Goal: Task Accomplishment & Management: Manage account settings

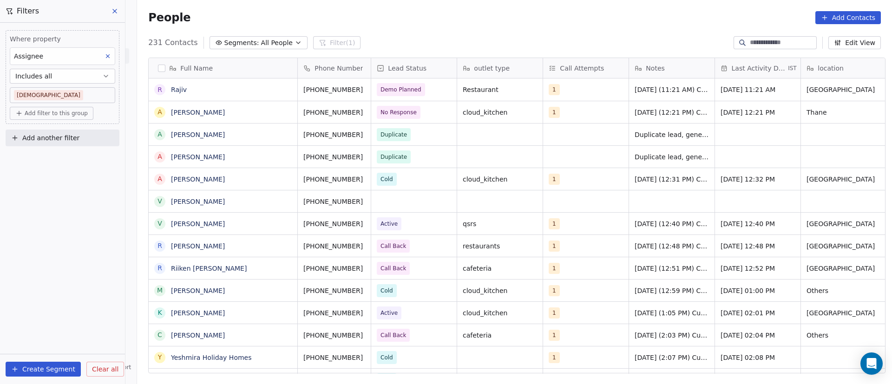
scroll to position [327, 748]
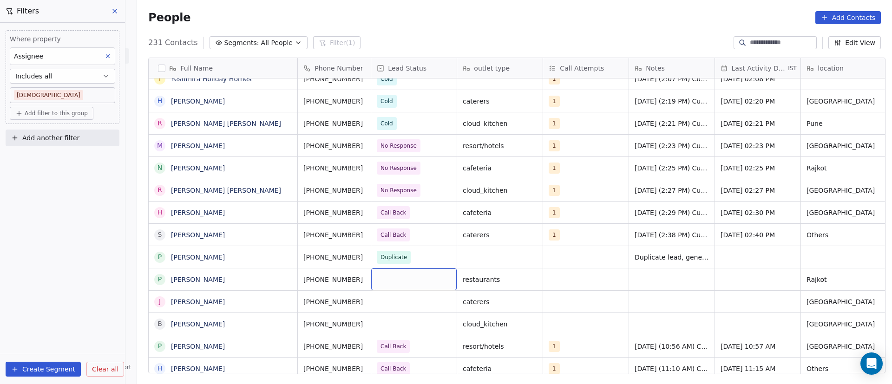
click at [386, 278] on div "grid" at bounding box center [413, 279] width 85 height 22
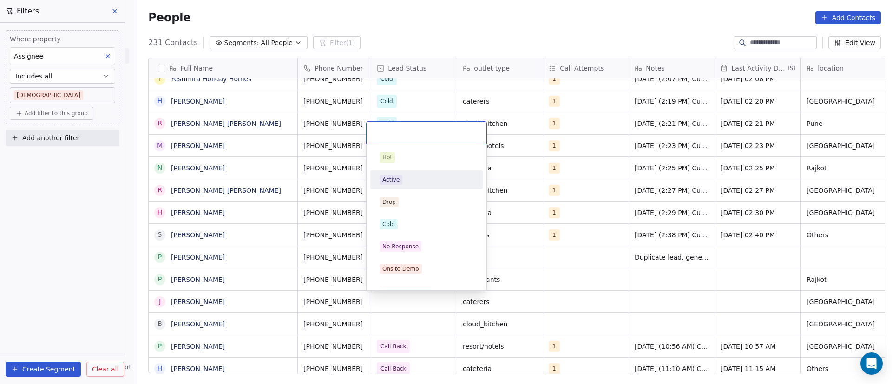
click at [408, 184] on div "Active" at bounding box center [427, 180] width 94 height 10
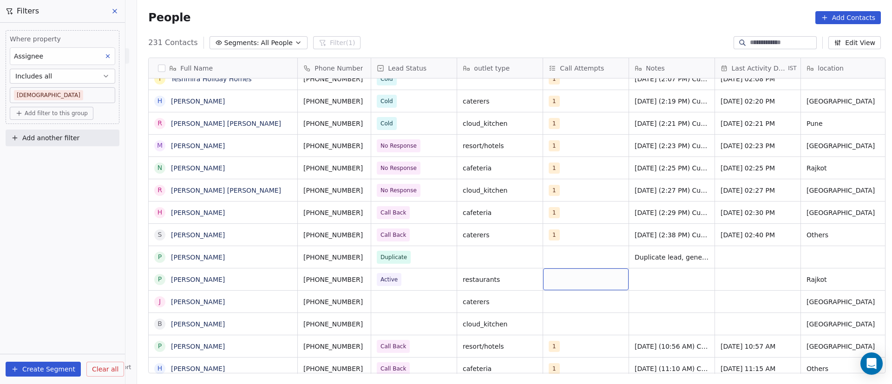
click at [569, 280] on div "grid" at bounding box center [585, 279] width 85 height 22
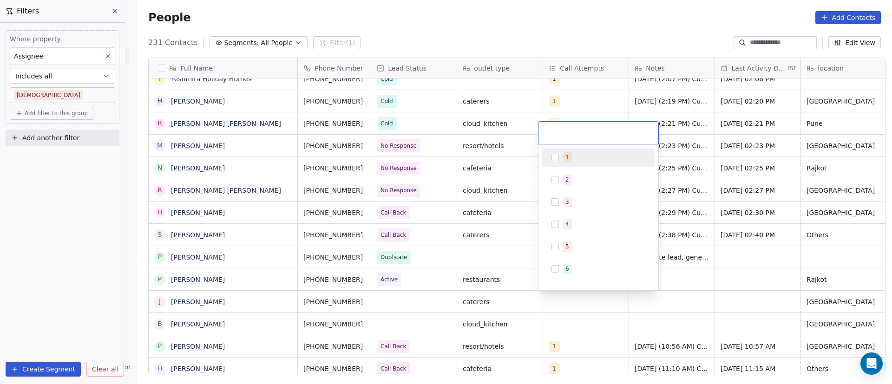
click at [567, 158] on div "1" at bounding box center [567, 157] width 4 height 8
click at [743, 272] on html "On2Cook India Pvt. Ltd. Contacts People Marketing Workflows Campaigns Metrics &…" at bounding box center [446, 192] width 892 height 384
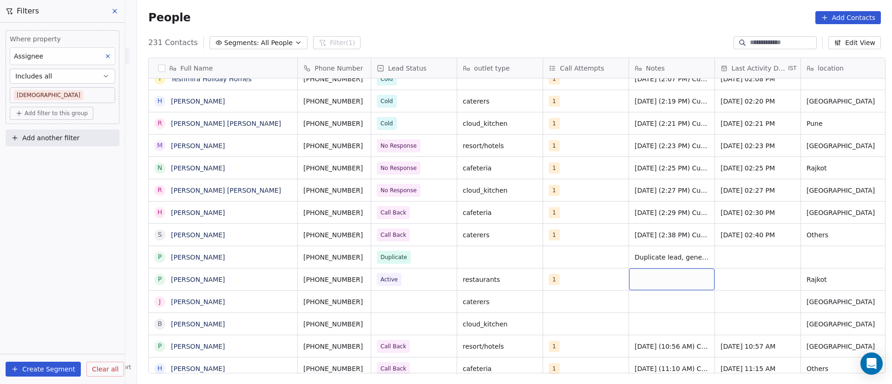
click at [653, 277] on div "grid" at bounding box center [671, 279] width 85 height 22
paste textarea "**********"
type textarea "**********"
click at [738, 281] on html "On2Cook India Pvt. Ltd. Contacts People Marketing Workflows Campaigns Metrics &…" at bounding box center [446, 192] width 892 height 384
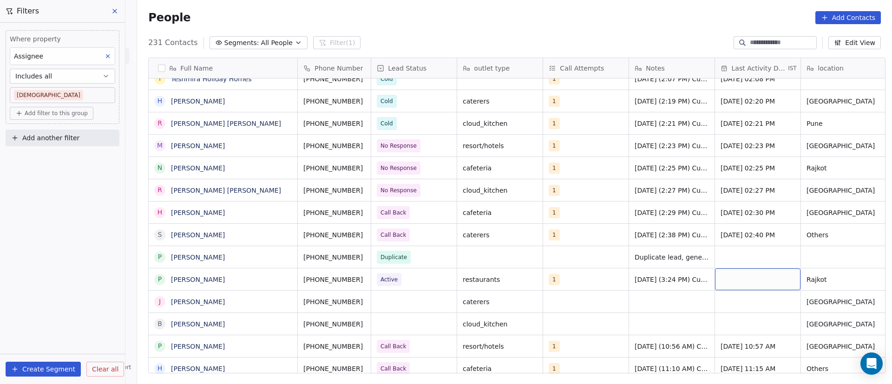
click at [723, 279] on div "grid" at bounding box center [757, 279] width 85 height 22
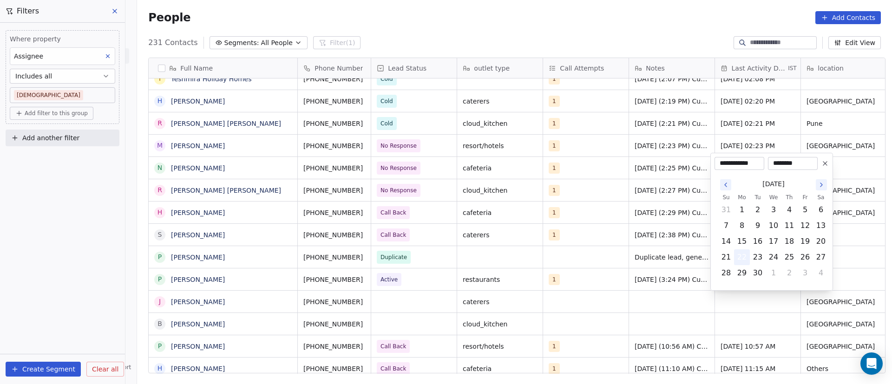
click at [737, 261] on button "22" at bounding box center [741, 257] width 15 height 15
click at [658, 314] on html "On2Cook India Pvt. Ltd. Contacts People Marketing Workflows Campaigns Metrics &…" at bounding box center [446, 192] width 892 height 384
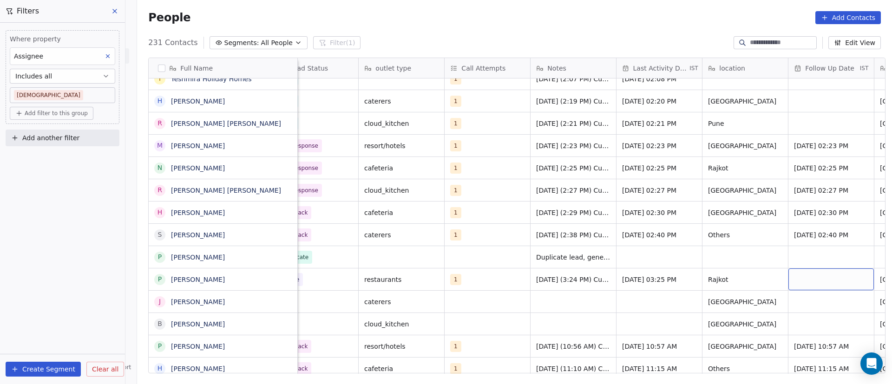
scroll to position [0, 184]
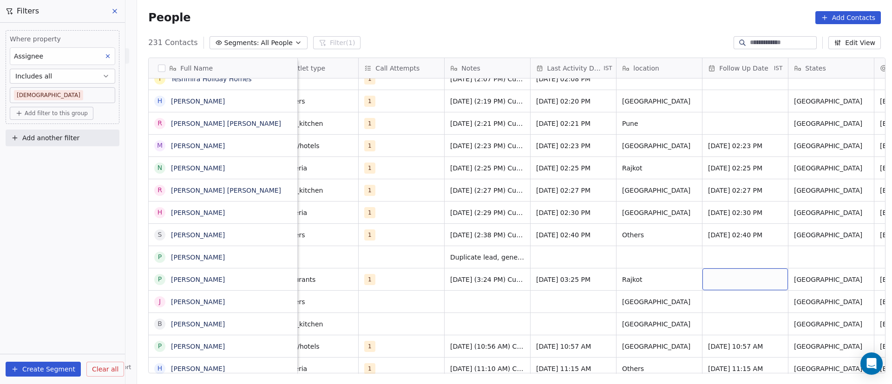
click at [714, 278] on div "grid" at bounding box center [744, 279] width 85 height 22
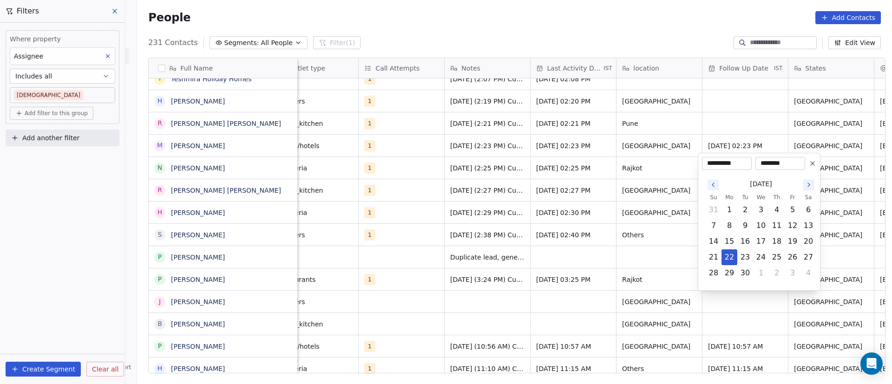
click at [810, 183] on icon "Go to the Next Month" at bounding box center [808, 184] width 7 height 7
click at [764, 209] on button "1" at bounding box center [760, 210] width 15 height 15
type input "**********"
click at [499, 317] on html "On2Cook India Pvt. Ltd. Contacts People Marketing Workflows Campaigns Metrics &…" at bounding box center [446, 192] width 892 height 384
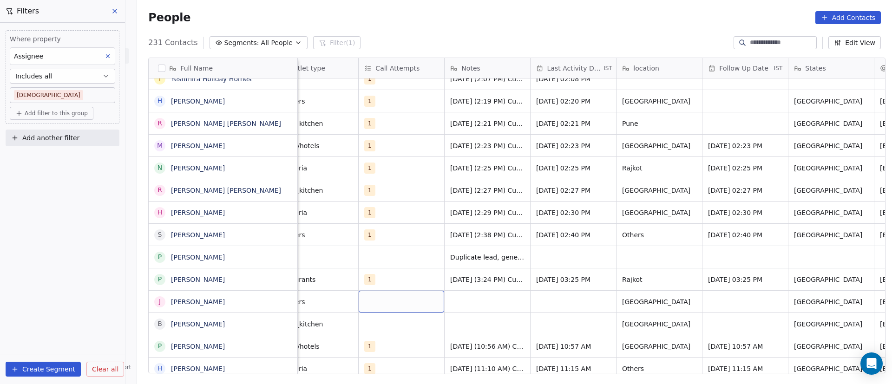
scroll to position [0, 0]
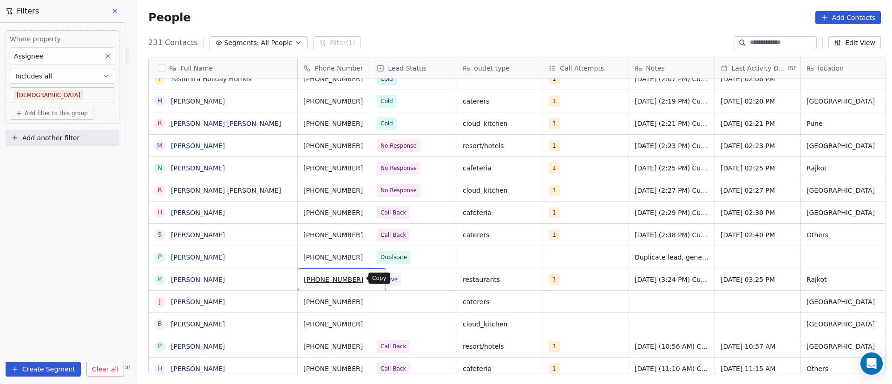
click at [371, 279] on icon "grid" at bounding box center [374, 278] width 7 height 7
click at [282, 300] on icon "grid" at bounding box center [285, 300] width 7 height 7
click at [371, 302] on icon "grid" at bounding box center [374, 300] width 7 height 7
click at [409, 298] on div "grid" at bounding box center [413, 302] width 85 height 22
click at [408, 298] on div "grid" at bounding box center [413, 302] width 85 height 22
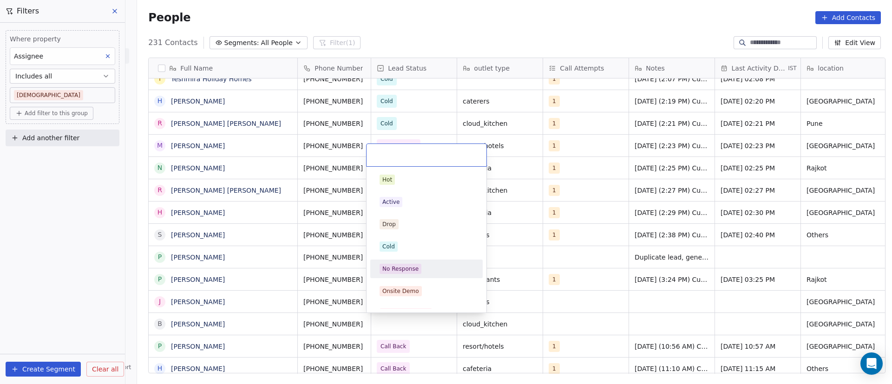
click at [420, 262] on div "No Response" at bounding box center [426, 269] width 105 height 15
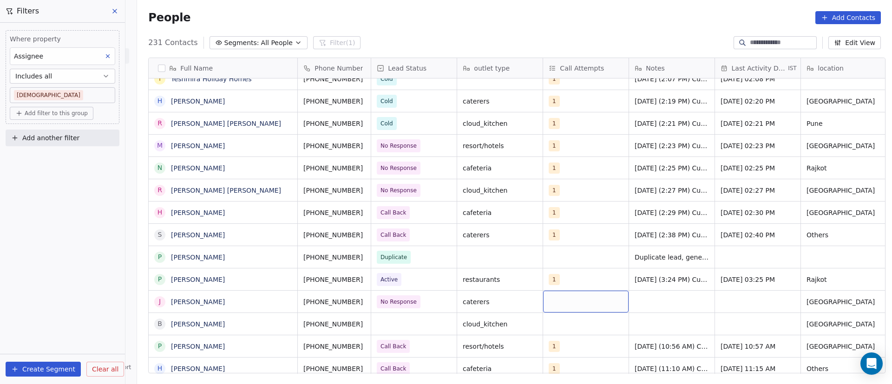
click at [559, 304] on div "grid" at bounding box center [585, 302] width 85 height 22
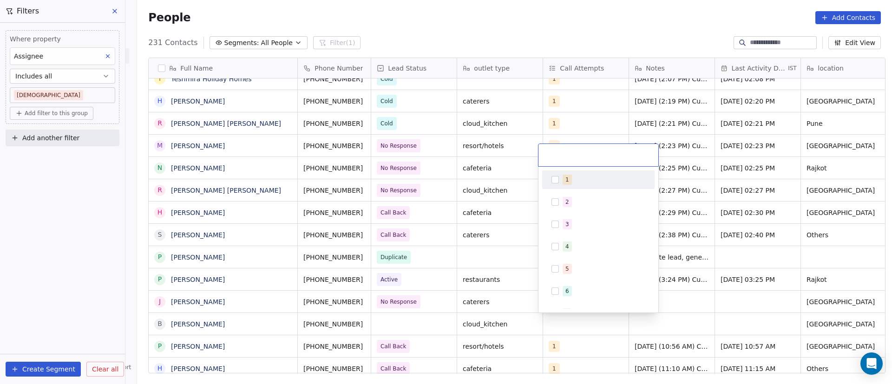
click at [569, 186] on div "1" at bounding box center [598, 179] width 105 height 15
click at [709, 299] on html "On2Cook India Pvt. Ltd. Contacts People Marketing Workflows Campaigns Metrics &…" at bounding box center [446, 192] width 892 height 384
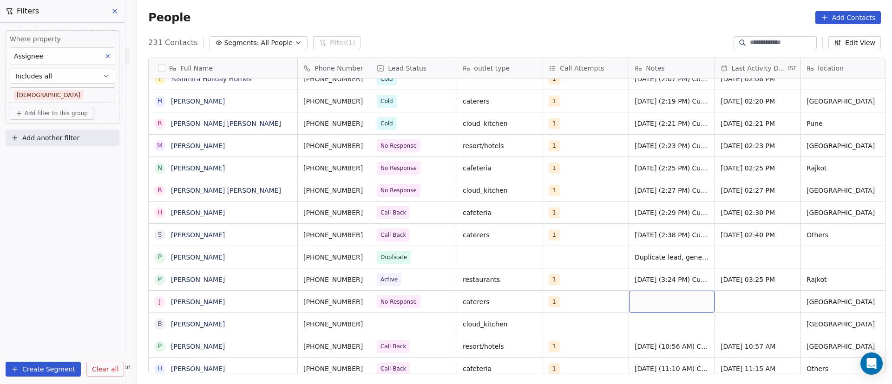
click at [651, 299] on div "grid" at bounding box center [671, 302] width 85 height 22
click at [652, 302] on textarea at bounding box center [667, 305] width 85 height 29
paste textarea "**********"
drag, startPoint x: 674, startPoint y: 311, endPoint x: 594, endPoint y: 285, distance: 84.0
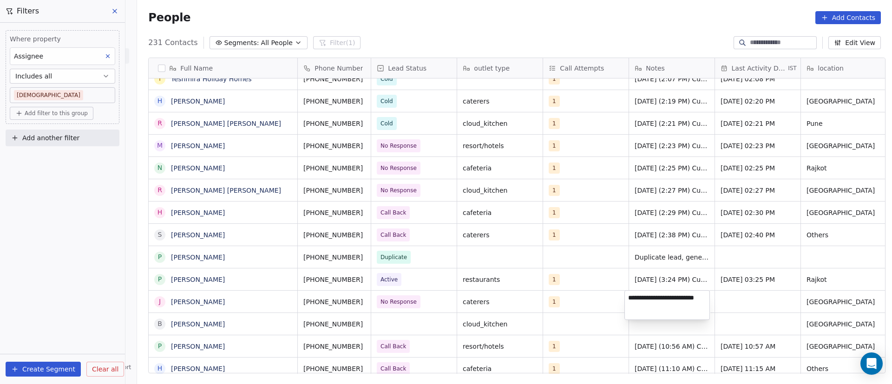
click at [594, 285] on html "On2Cook India Pvt. Ltd. Contacts People Marketing Workflows Campaigns Metrics &…" at bounding box center [446, 192] width 892 height 384
drag, startPoint x: 667, startPoint y: 306, endPoint x: 626, endPoint y: 295, distance: 42.5
click at [626, 295] on textarea "**********" at bounding box center [667, 305] width 85 height 29
paste textarea "**********"
type textarea "**********"
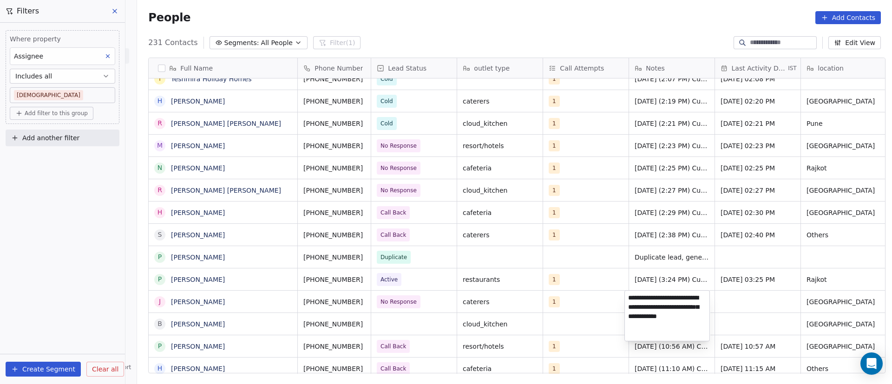
click at [758, 267] on html "On2Cook India Pvt. Ltd. Contacts People Marketing Workflows Campaigns Metrics &…" at bounding box center [446, 192] width 892 height 384
click at [741, 299] on div "grid" at bounding box center [757, 302] width 85 height 22
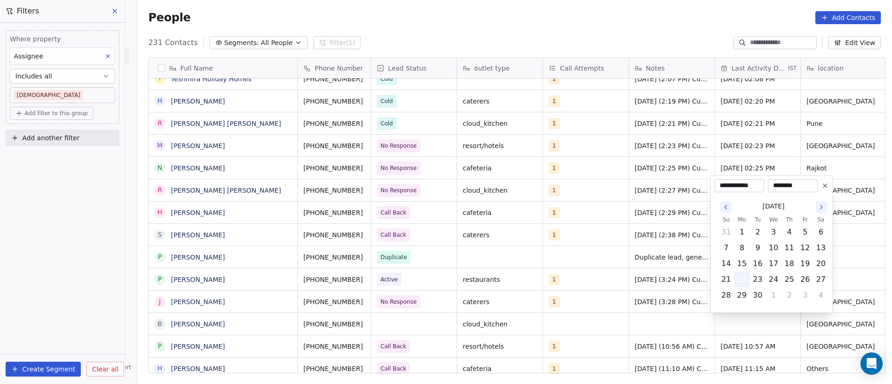
click at [746, 281] on button "22" at bounding box center [741, 279] width 15 height 15
click at [621, 299] on html "On2Cook India Pvt. Ltd. Contacts People Marketing Workflows Campaigns Metrics &…" at bounding box center [446, 192] width 892 height 384
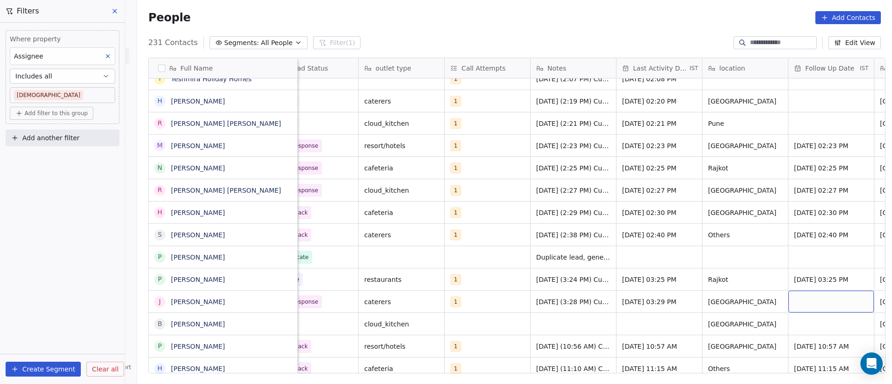
scroll to position [0, 184]
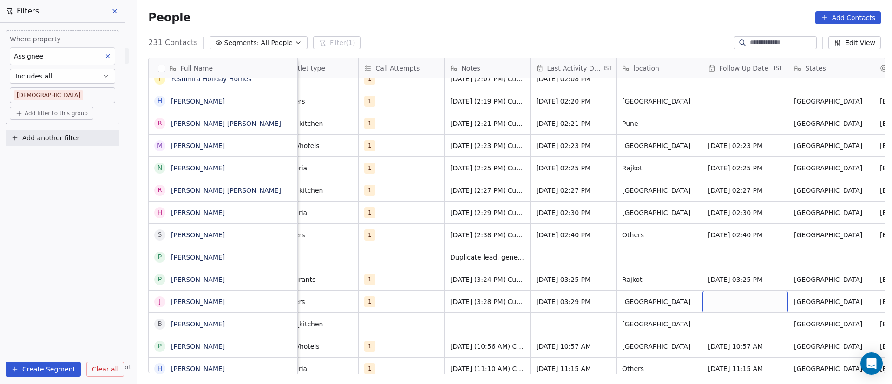
click at [726, 298] on div "grid" at bounding box center [744, 302] width 85 height 22
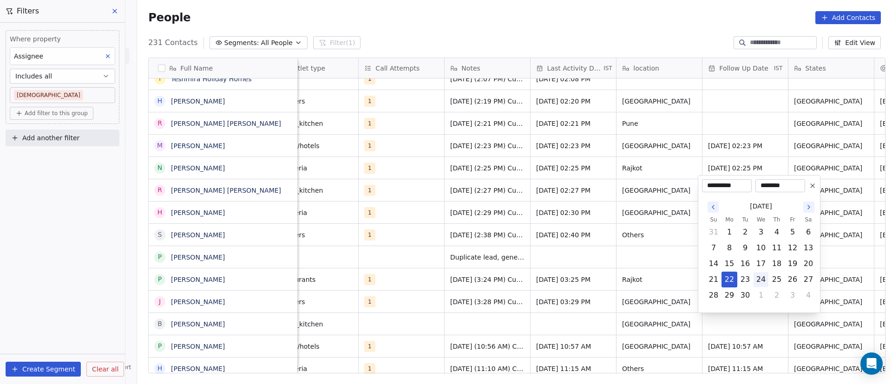
click at [766, 278] on button "24" at bounding box center [760, 279] width 15 height 15
type input "**********"
click at [576, 295] on html "On2Cook India Pvt. Ltd. Contacts People Marketing Workflows Campaigns Metrics &…" at bounding box center [446, 192] width 892 height 384
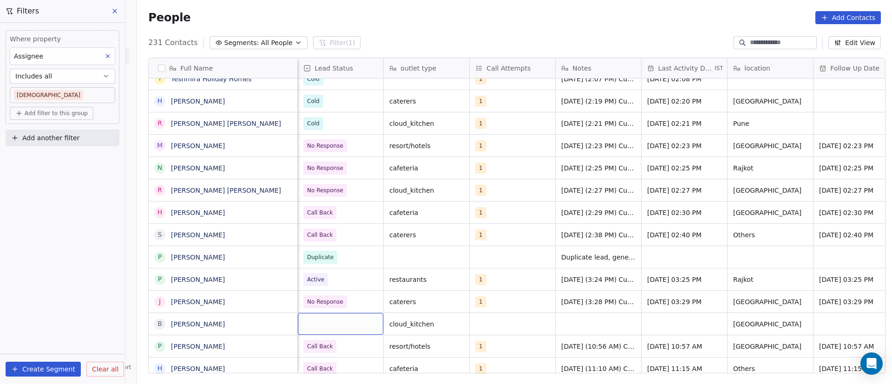
scroll to position [0, 0]
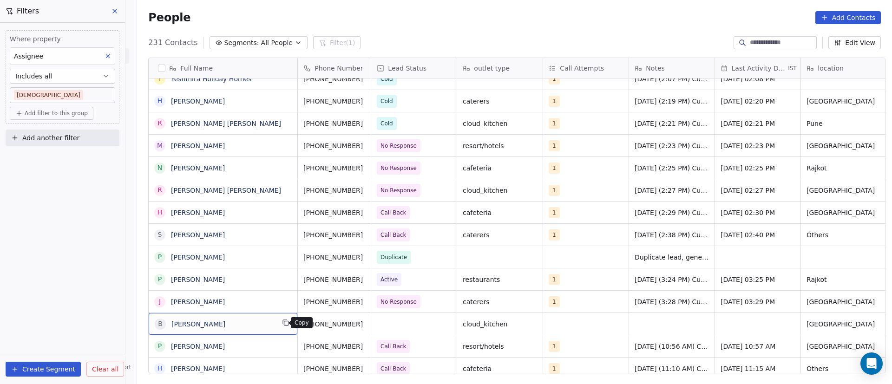
click at [283, 323] on icon "grid" at bounding box center [285, 322] width 7 height 7
click at [371, 324] on icon "grid" at bounding box center [374, 322] width 7 height 7
click at [371, 300] on icon "grid" at bounding box center [374, 300] width 7 height 7
click at [371, 301] on icon "grid" at bounding box center [374, 300] width 7 height 7
click at [371, 323] on icon "grid" at bounding box center [374, 322] width 7 height 7
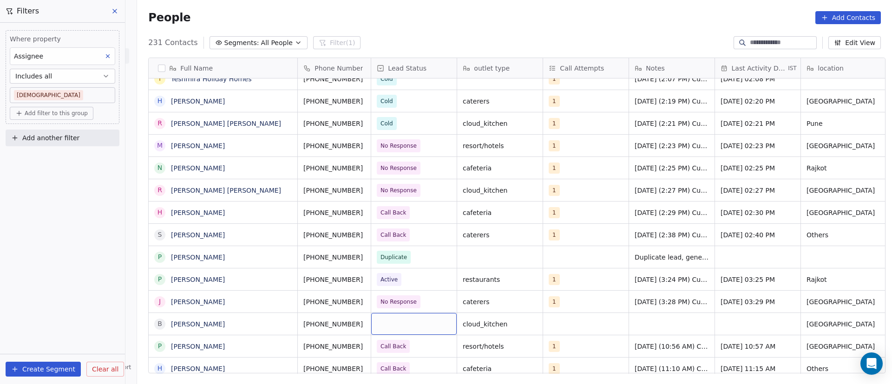
click at [382, 325] on div "grid" at bounding box center [413, 324] width 85 height 22
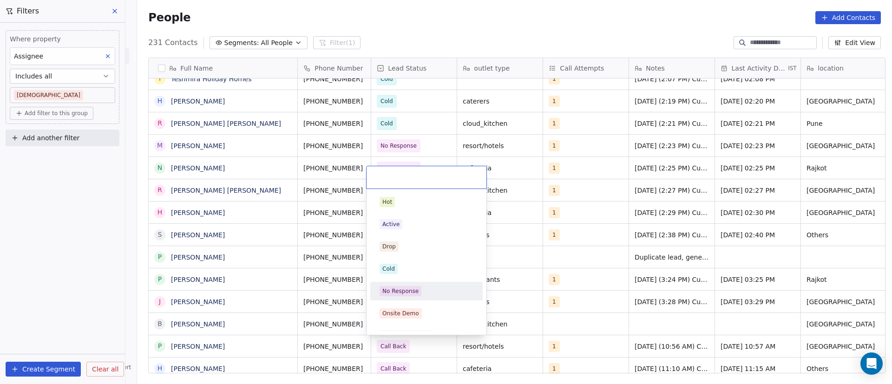
click at [400, 291] on div "No Response" at bounding box center [400, 291] width 36 height 8
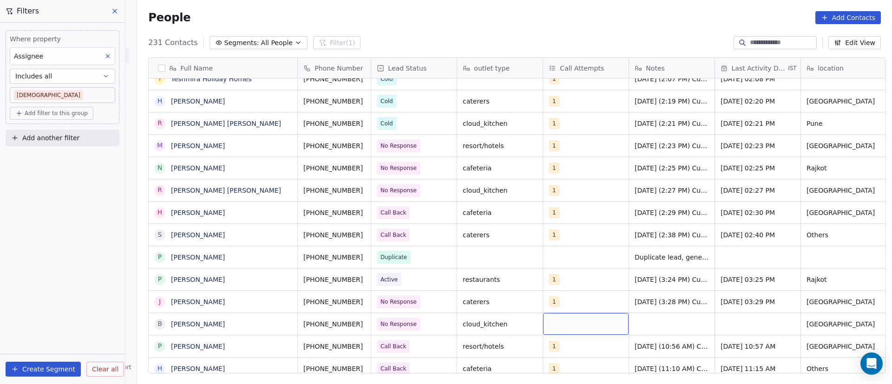
click at [564, 322] on div "grid" at bounding box center [585, 324] width 85 height 22
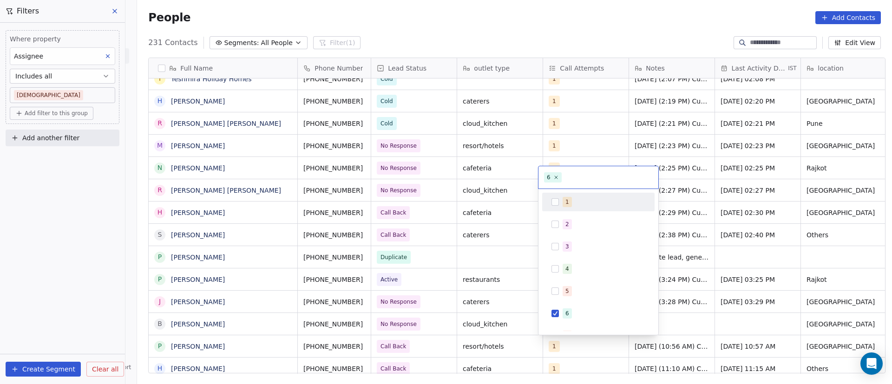
click at [557, 204] on button "Suggestions" at bounding box center [554, 201] width 7 height 7
click at [554, 177] on icon at bounding box center [556, 177] width 6 height 6
click at [707, 315] on html "On2Cook India Pvt. Ltd. Contacts People Marketing Workflows Campaigns Metrics &…" at bounding box center [446, 192] width 892 height 384
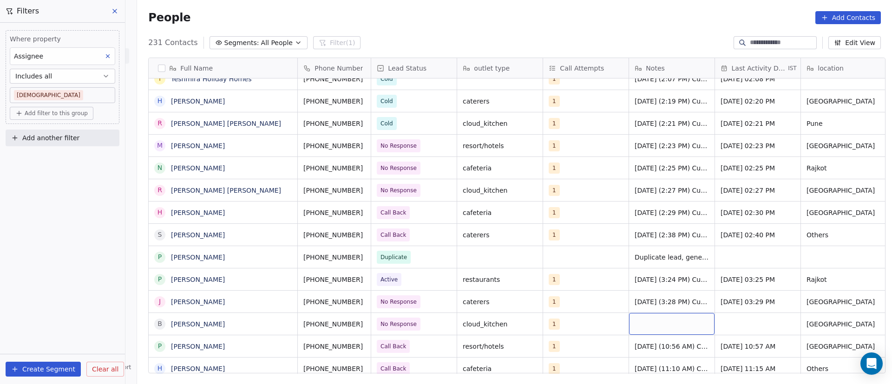
click at [643, 323] on div "grid" at bounding box center [671, 324] width 85 height 22
paste textarea "**********"
type textarea "**********"
click at [730, 321] on html "On2Cook India Pvt. Ltd. Contacts People Marketing Workflows Campaigns Metrics &…" at bounding box center [446, 192] width 892 height 384
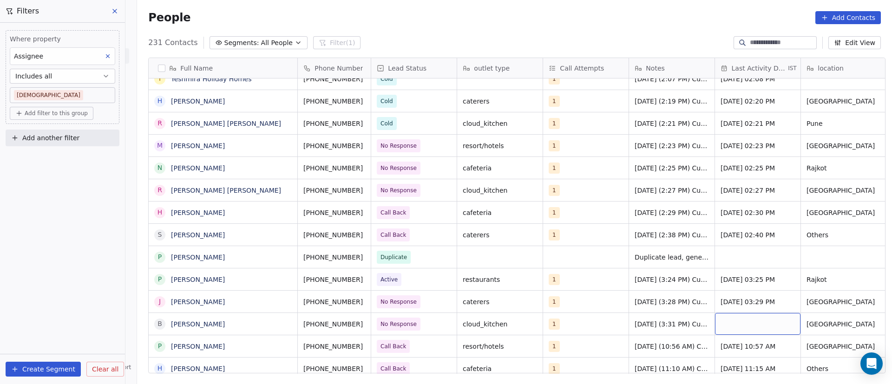
click at [730, 323] on div "grid" at bounding box center [757, 324] width 85 height 22
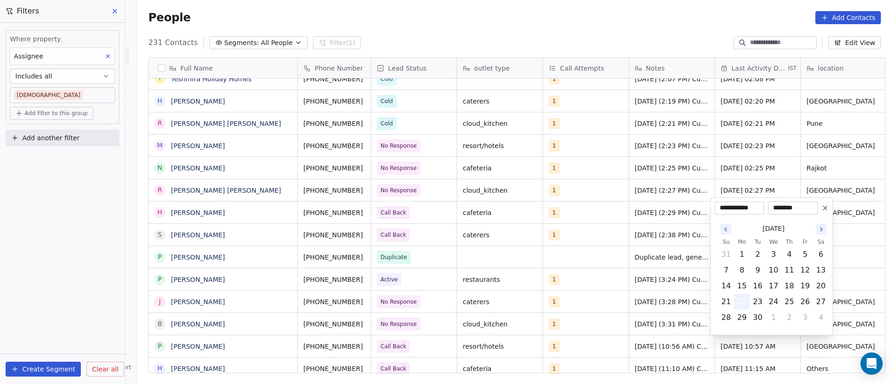
click at [744, 302] on button "22" at bounding box center [741, 302] width 15 height 15
click at [777, 302] on button "24" at bounding box center [773, 302] width 15 height 15
type input "**********"
click at [571, 307] on html "On2Cook India Pvt. Ltd. Contacts People Marketing Workflows Campaigns Metrics &…" at bounding box center [446, 192] width 892 height 384
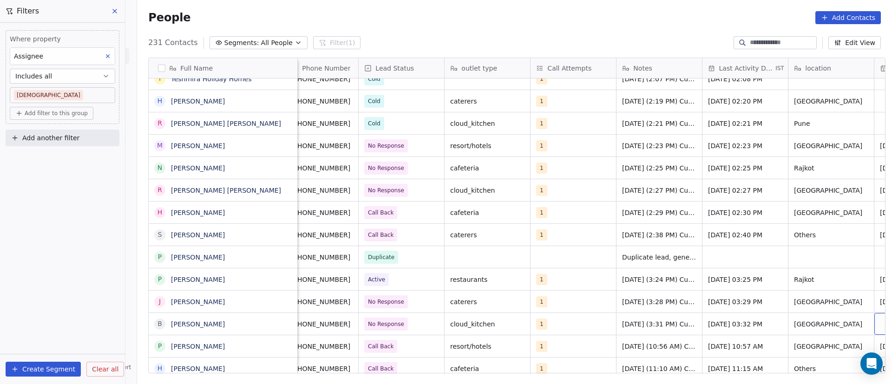
scroll to position [0, 98]
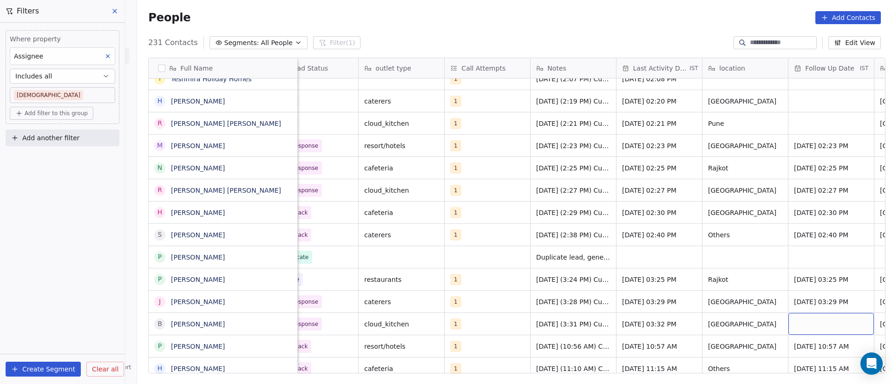
click at [807, 326] on div "grid" at bounding box center [830, 324] width 85 height 22
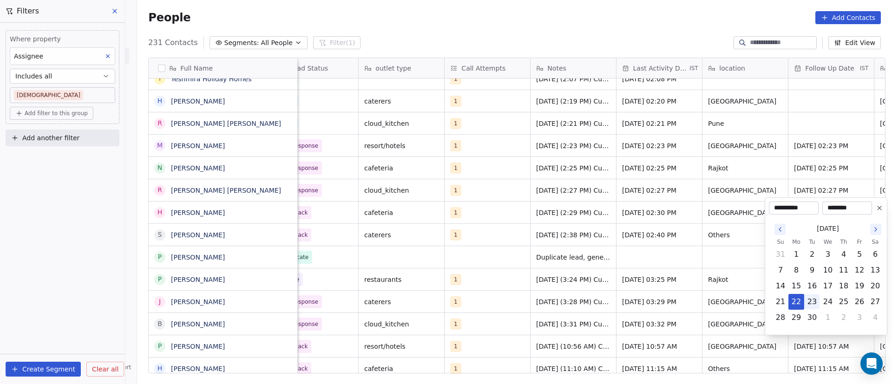
click at [815, 300] on button "23" at bounding box center [812, 302] width 15 height 15
type input "**********"
click at [672, 291] on html "On2Cook India Pvt. Ltd. Contacts People Marketing Workflows Campaigns Metrics &…" at bounding box center [446, 192] width 892 height 384
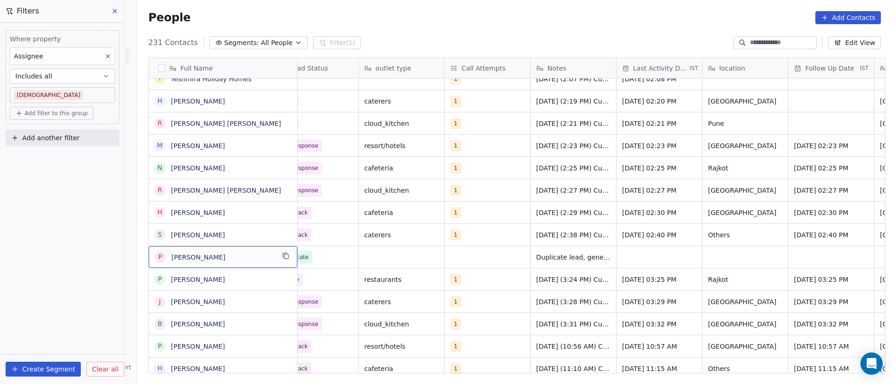
scroll to position [0, 0]
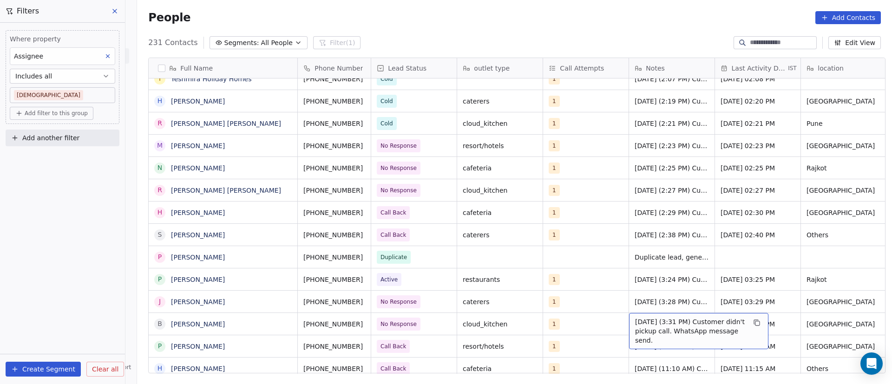
click at [645, 323] on span "[DATE] (3:31 PM) Customer didn't pickup call. WhatsApp message send." at bounding box center [690, 331] width 111 height 28
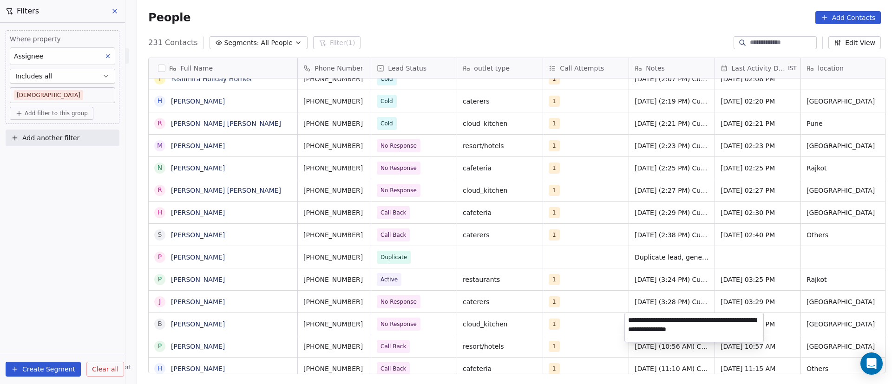
click at [721, 320] on textarea "**********" at bounding box center [694, 327] width 138 height 29
type textarea "**********"
click at [540, 310] on html "On2Cook India Pvt. Ltd. Contacts People Marketing Workflows Campaigns Metrics &…" at bounding box center [446, 192] width 892 height 384
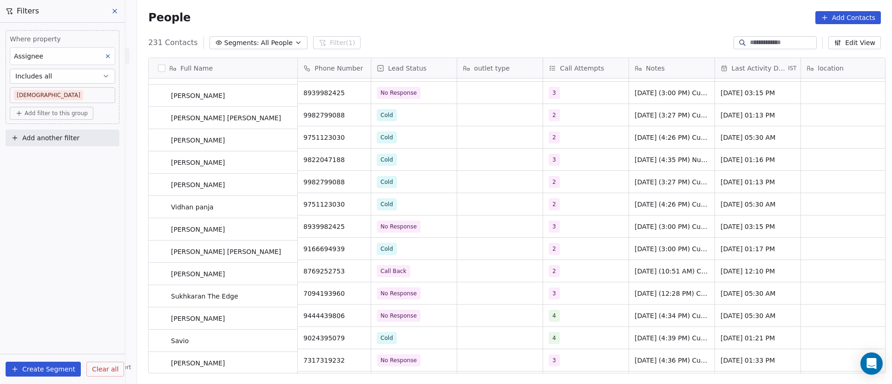
scroll to position [4855, 0]
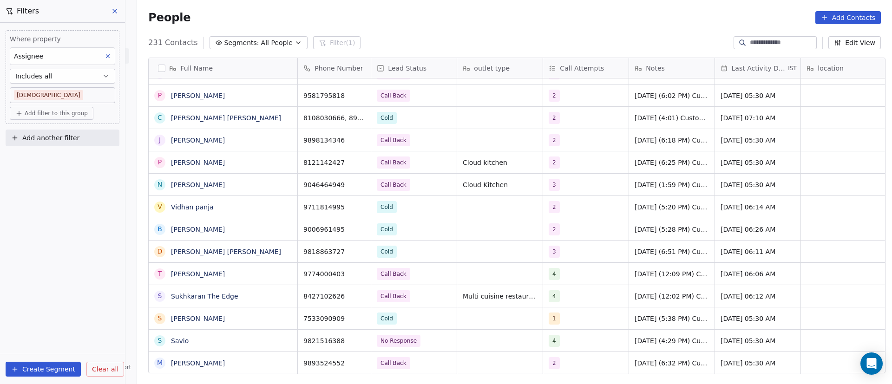
click at [665, 341] on span "[DATE] (4:29 PM) Customer didn't pickup call. WhatsApp message send. [DATE] (11…" at bounding box center [672, 340] width 74 height 9
click at [282, 340] on icon "grid" at bounding box center [285, 339] width 7 height 7
click at [354, 339] on button "grid" at bounding box center [359, 339] width 11 height 11
click at [358, 339] on icon "grid" at bounding box center [358, 339] width 7 height 7
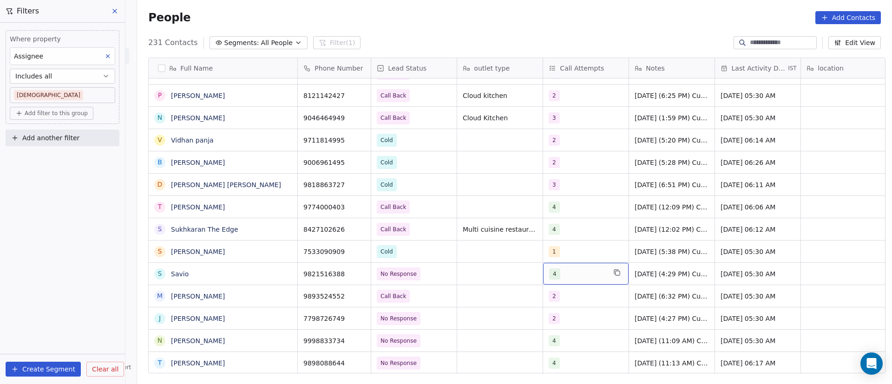
click at [563, 277] on div "4" at bounding box center [577, 273] width 57 height 11
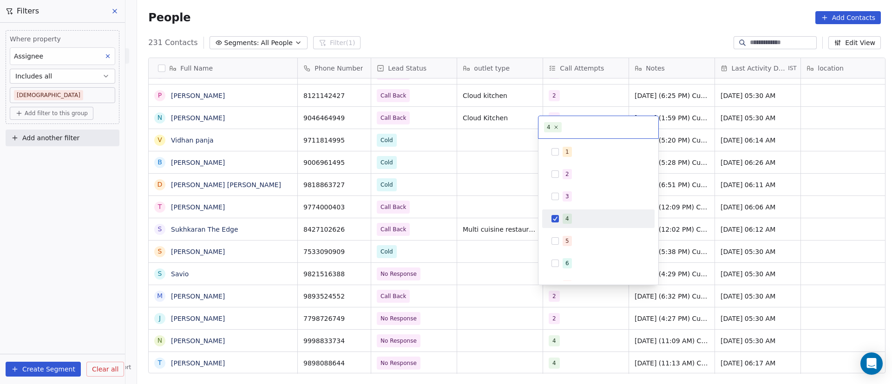
click at [570, 220] on span "4" at bounding box center [567, 219] width 9 height 10
click at [568, 236] on span "5" at bounding box center [567, 241] width 9 height 10
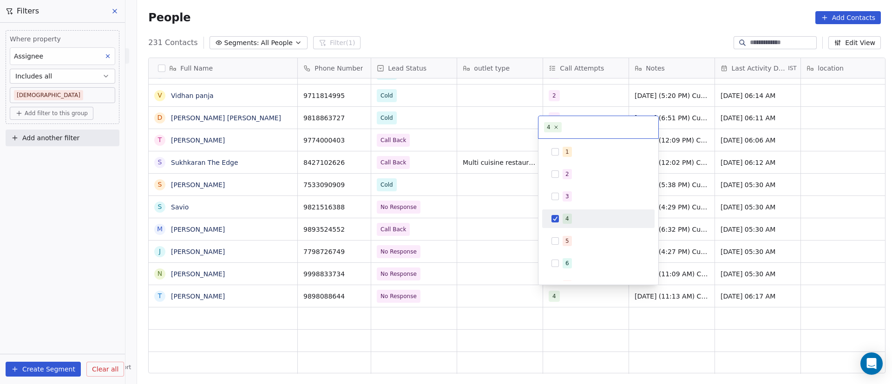
click at [511, 281] on html "On2Cook India Pvt. Ltd. Contacts People Marketing Workflows Campaigns Metrics &…" at bounding box center [446, 192] width 892 height 384
click at [494, 204] on html "On2Cook India Pvt. Ltd. Contacts People Marketing Workflows Campaigns Metrics &…" at bounding box center [446, 192] width 892 height 384
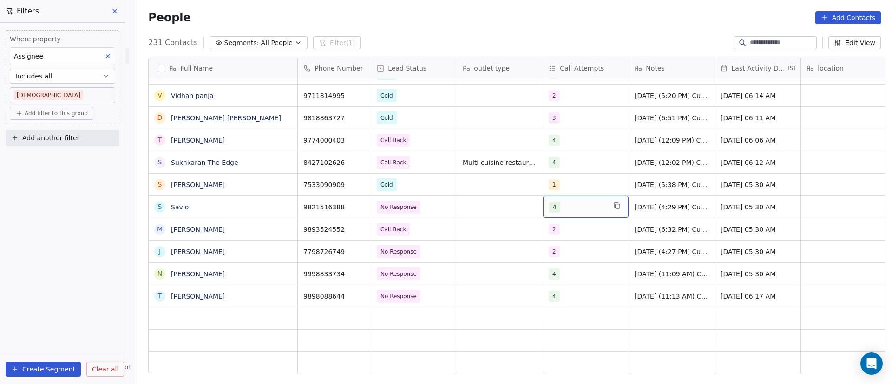
click at [563, 209] on div "4" at bounding box center [577, 207] width 57 height 11
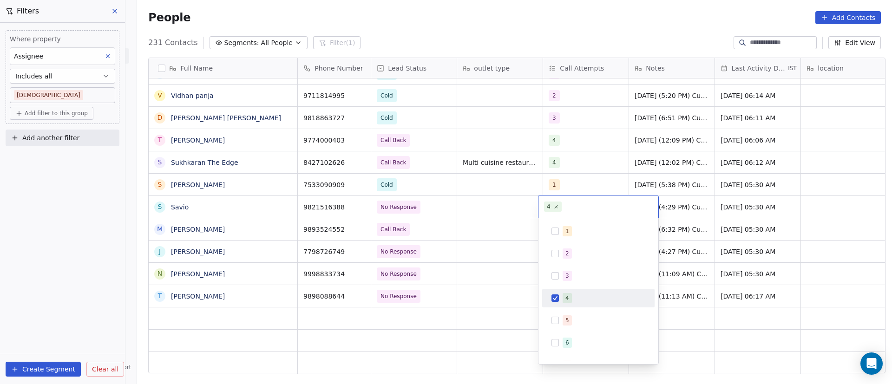
click at [554, 301] on button "Suggestions" at bounding box center [554, 298] width 7 height 7
click at [561, 325] on div "5" at bounding box center [598, 320] width 105 height 15
click at [518, 224] on html "On2Cook India Pvt. Ltd. Contacts People Marketing Workflows Campaigns Metrics &…" at bounding box center [446, 192] width 892 height 384
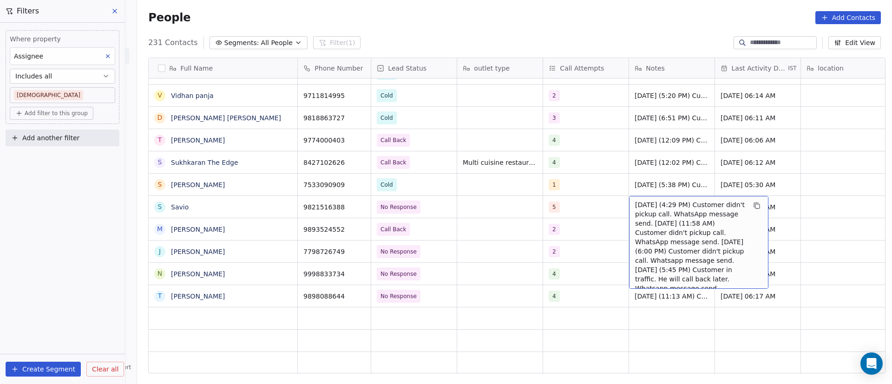
click at [642, 205] on span "[DATE] (4:29 PM) Customer didn't pickup call. WhatsApp message send. [DATE] (11…" at bounding box center [690, 246] width 111 height 93
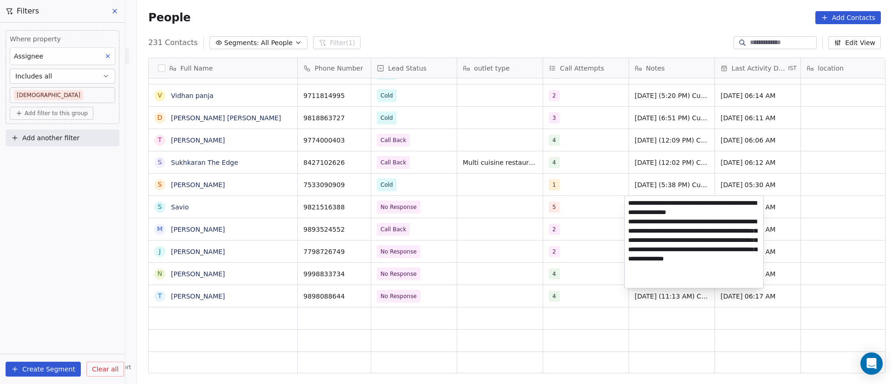
click at [629, 203] on textarea "**********" at bounding box center [694, 242] width 138 height 92
type textarea "**********"
click at [804, 199] on html "On2Cook India Pvt. Ltd. Contacts People Marketing Workflows Campaigns Metrics &…" at bounding box center [446, 192] width 892 height 384
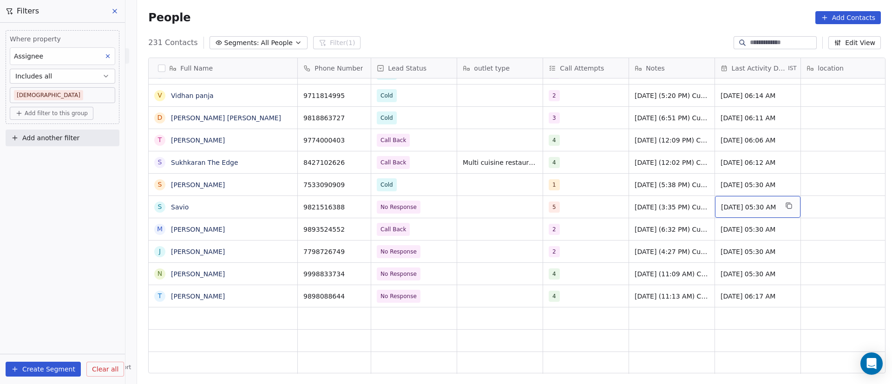
click at [734, 204] on span "[DATE] 05:30 AM" at bounding box center [749, 207] width 57 height 9
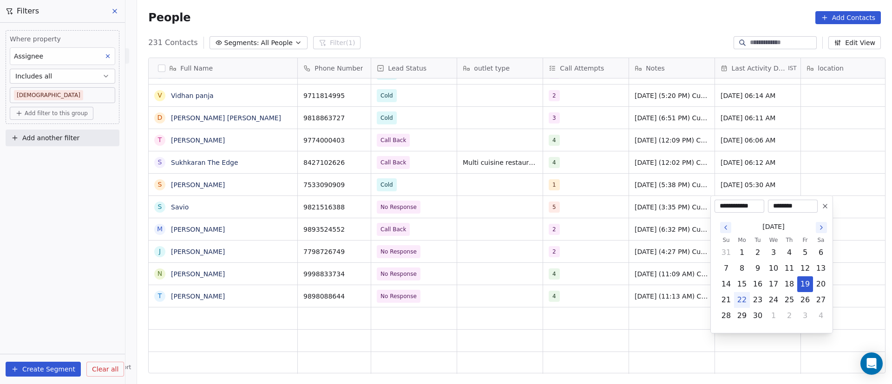
click at [745, 300] on button "22" at bounding box center [741, 300] width 15 height 15
type input "**********"
click at [612, 225] on html "On2Cook India Pvt. Ltd. Contacts People Marketing Workflows Campaigns Metrics &…" at bounding box center [446, 192] width 892 height 384
